Goal: Use online tool/utility: Utilize a website feature to perform a specific function

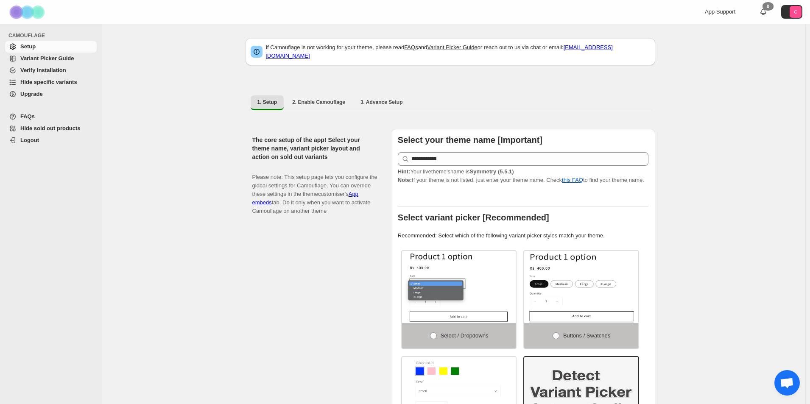
click at [69, 79] on span "Hide specific variants" at bounding box center [48, 82] width 57 height 6
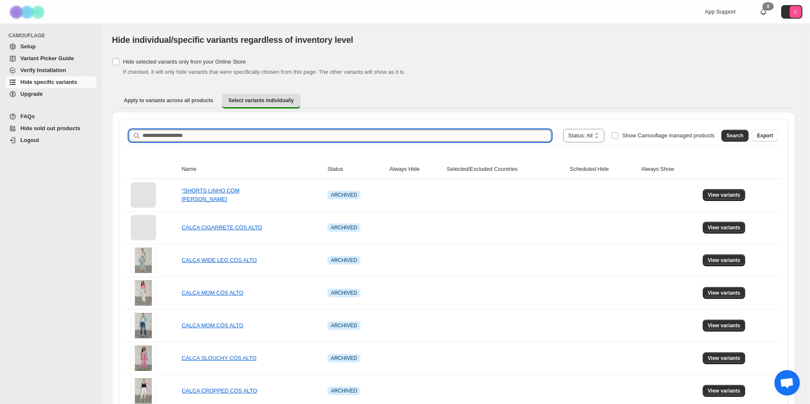
click at [156, 138] on input "Search product name" at bounding box center [346, 136] width 409 height 12
paste input "**********"
type input "**********"
click at [736, 134] on span "Search" at bounding box center [734, 135] width 17 height 7
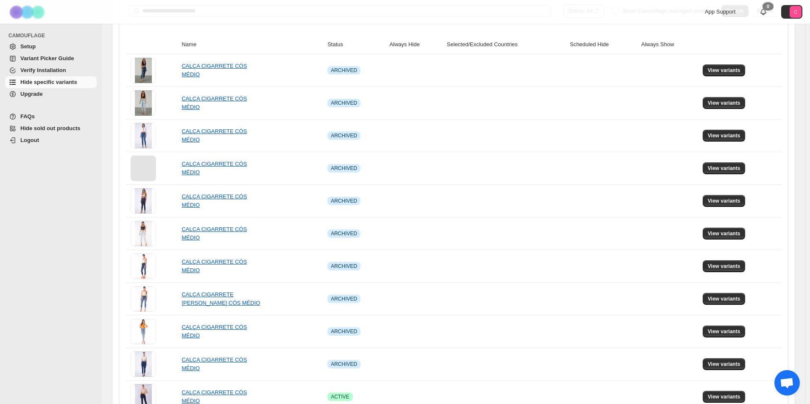
scroll to position [254, 0]
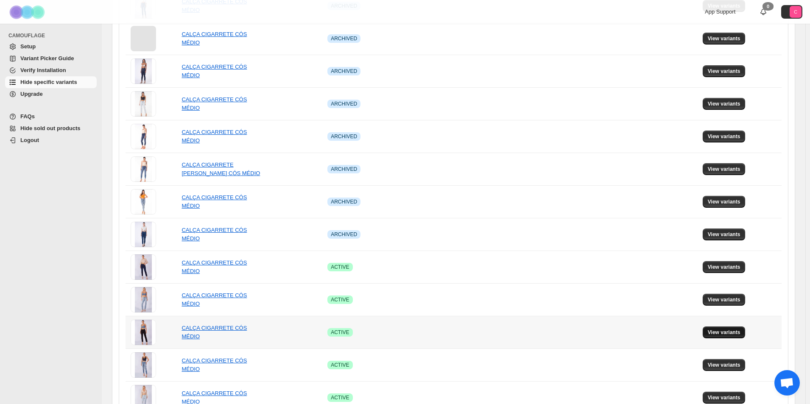
click at [717, 335] on span "View variants" at bounding box center [724, 332] width 33 height 7
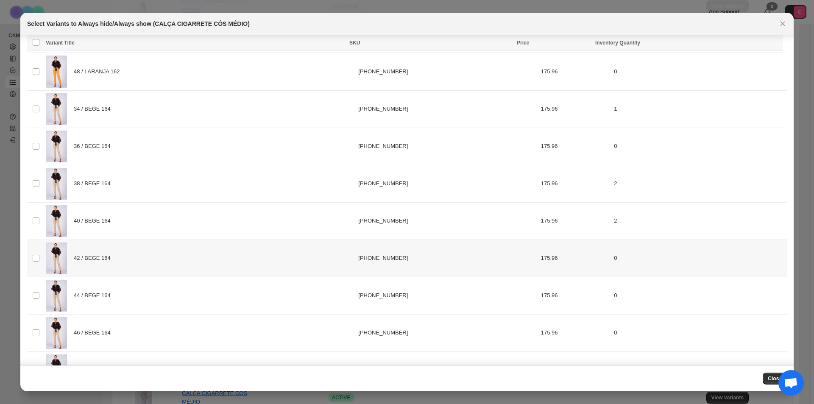
scroll to position [1187, 0]
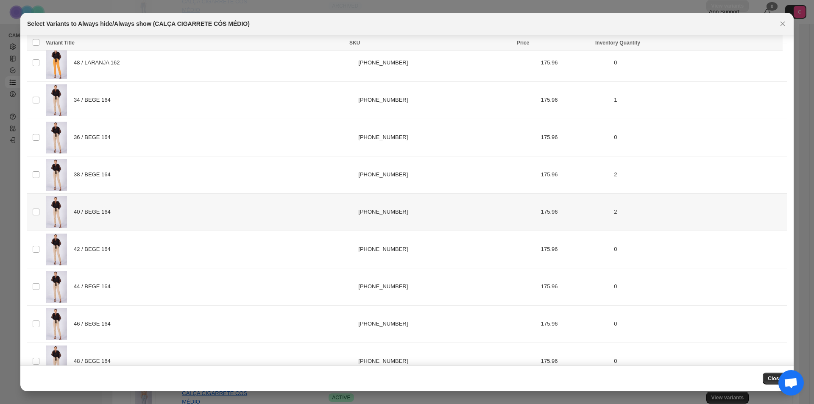
click at [31, 214] on td "Select product variant" at bounding box center [35, 211] width 16 height 37
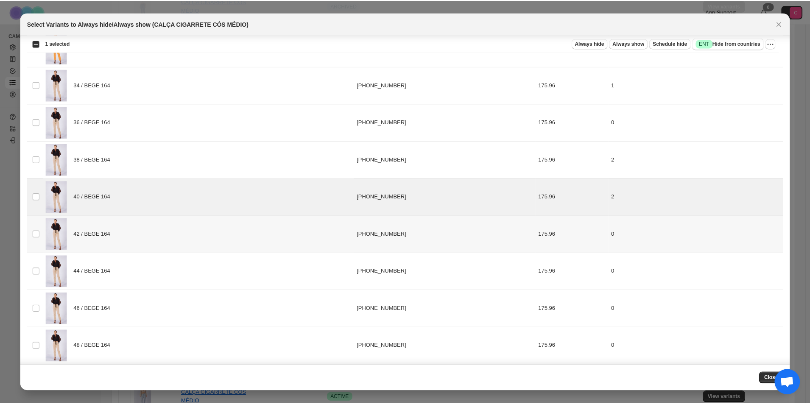
scroll to position [1209, 0]
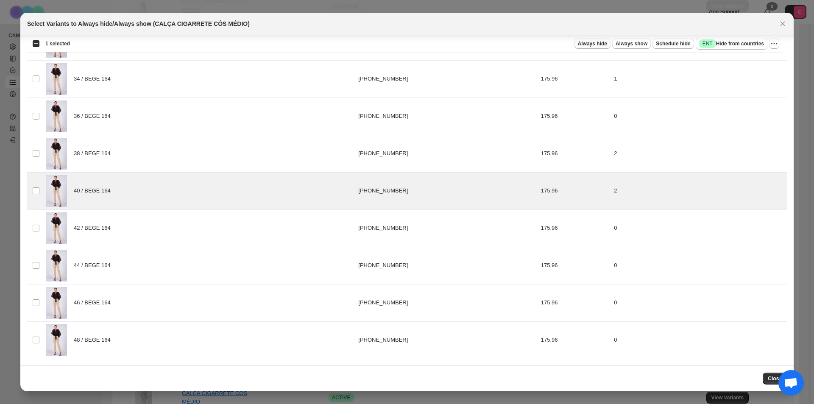
click at [607, 41] on span "Always hide" at bounding box center [592, 43] width 29 height 7
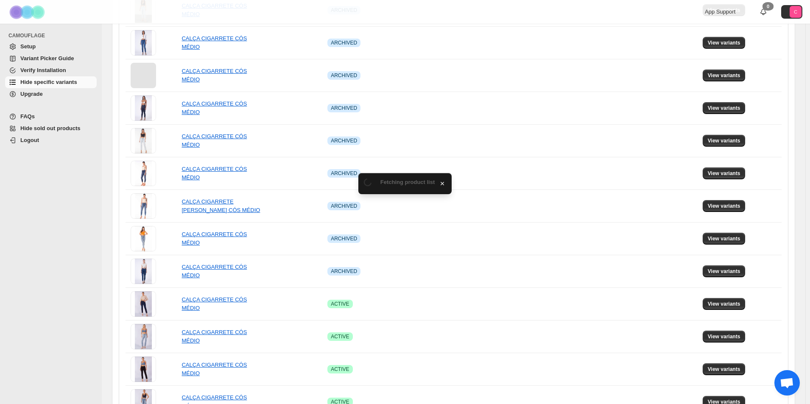
scroll to position [254, 0]
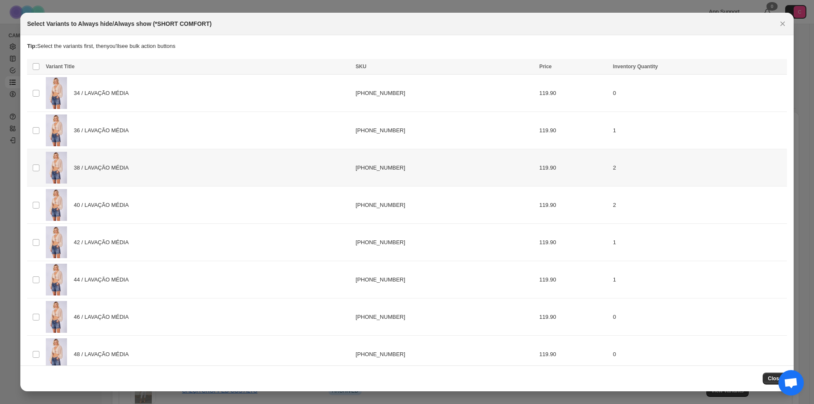
click at [31, 165] on td "Select product variant" at bounding box center [35, 167] width 16 height 37
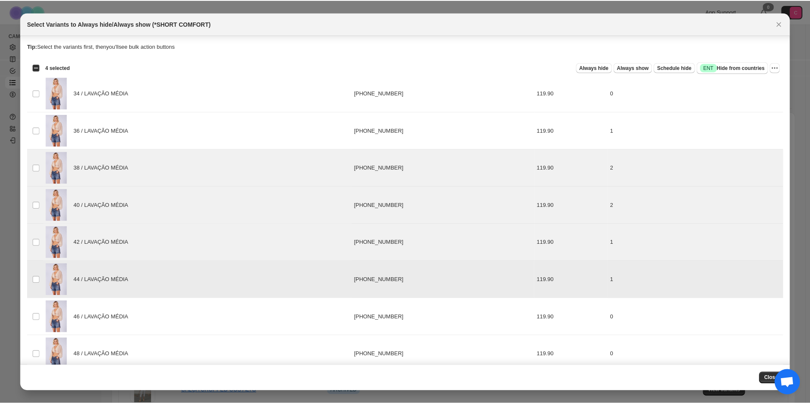
scroll to position [14, 0]
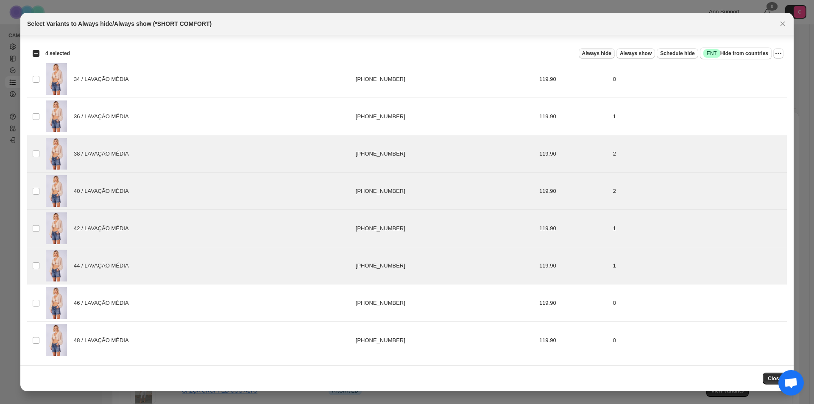
click at [592, 56] on span "Always hide" at bounding box center [596, 53] width 29 height 7
